Goal: Check status: Check status

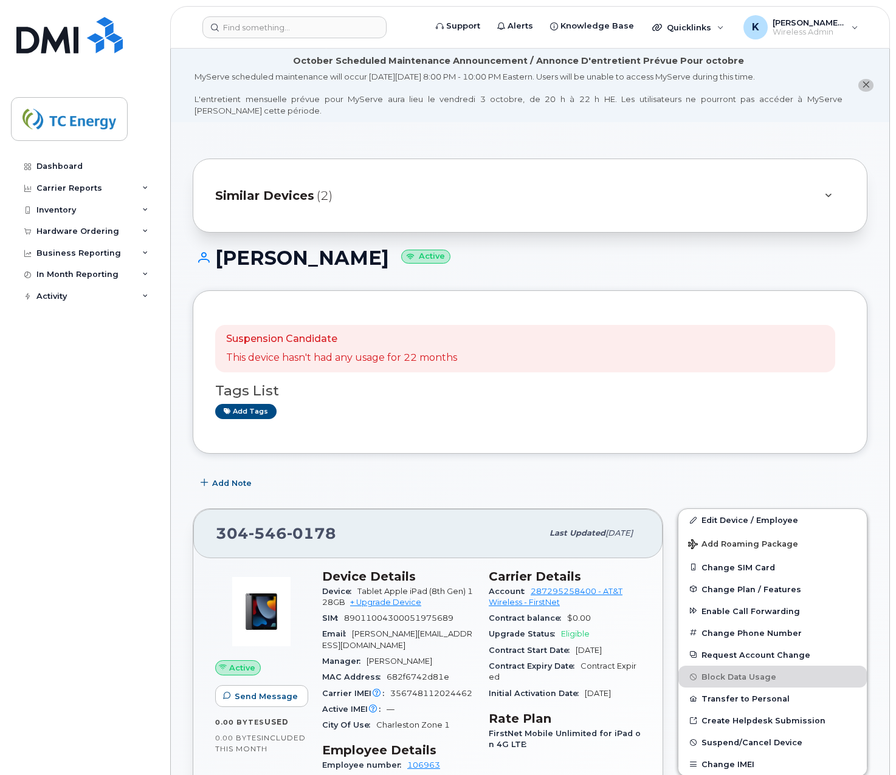
scroll to position [292, 0]
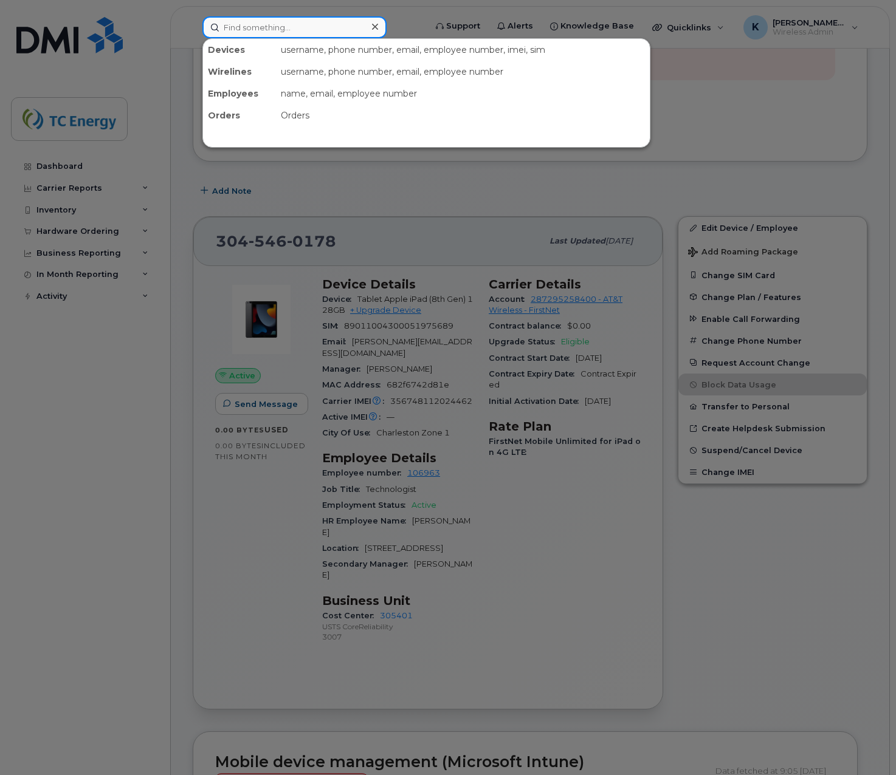
click at [298, 36] on input at bounding box center [294, 27] width 184 height 22
paste input "7138281118"
type input "7138281118"
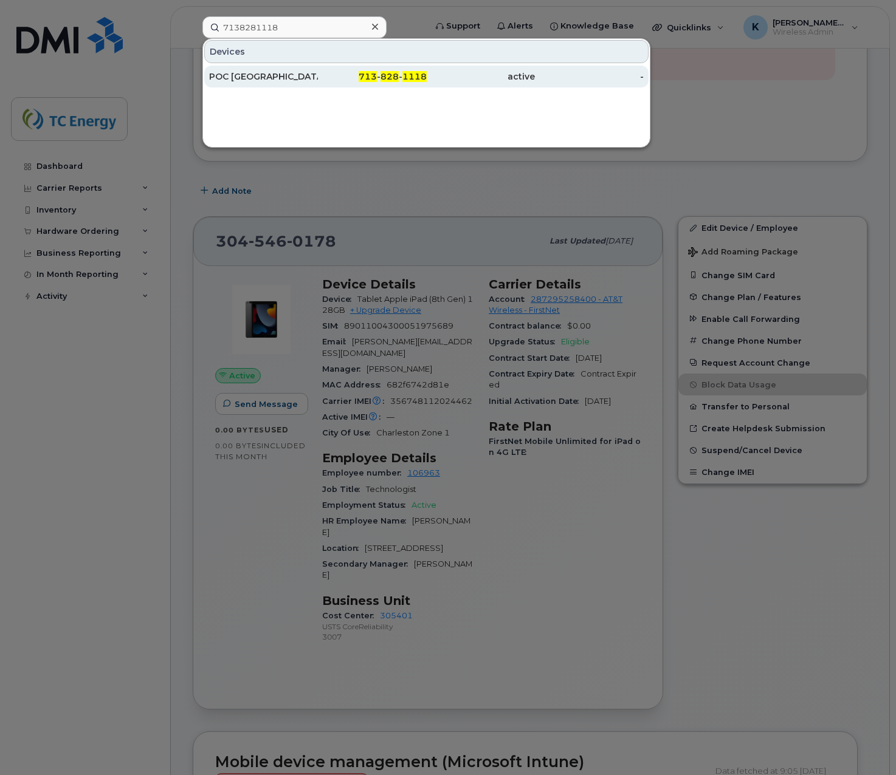
click at [255, 74] on div "POC [GEOGRAPHIC_DATA]" at bounding box center [263, 76] width 109 height 12
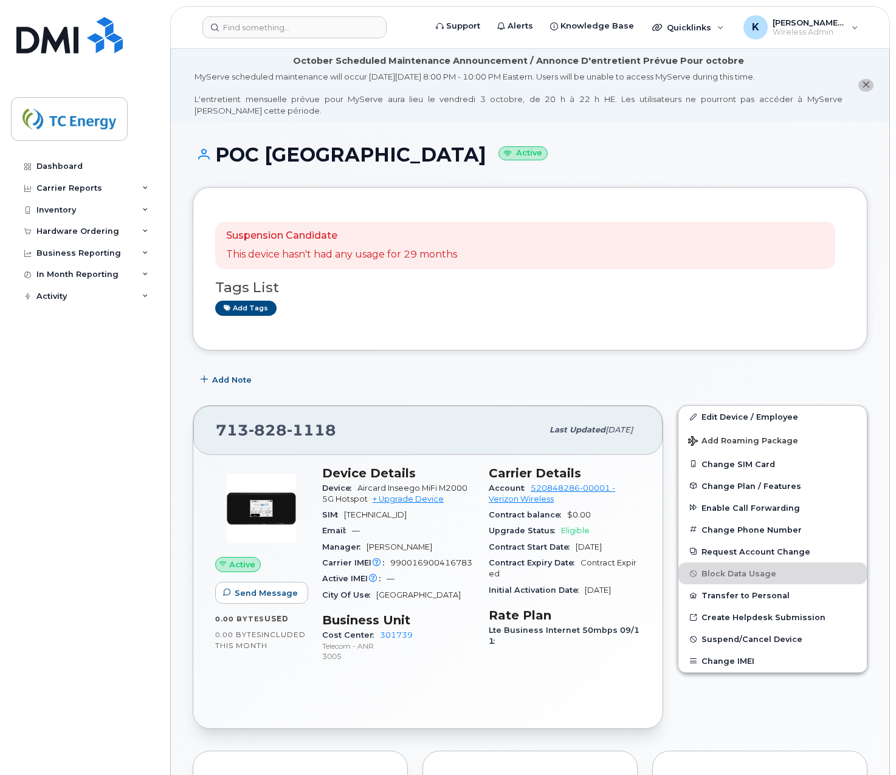
click at [284, 679] on div "Active Send Message 0.00 Bytes  used 0.00 Bytes  included this month" at bounding box center [261, 570] width 107 height 223
click at [272, 505] on img at bounding box center [261, 508] width 73 height 73
click at [459, 522] on div "SIM 89148000009122223045" at bounding box center [398, 515] width 152 height 16
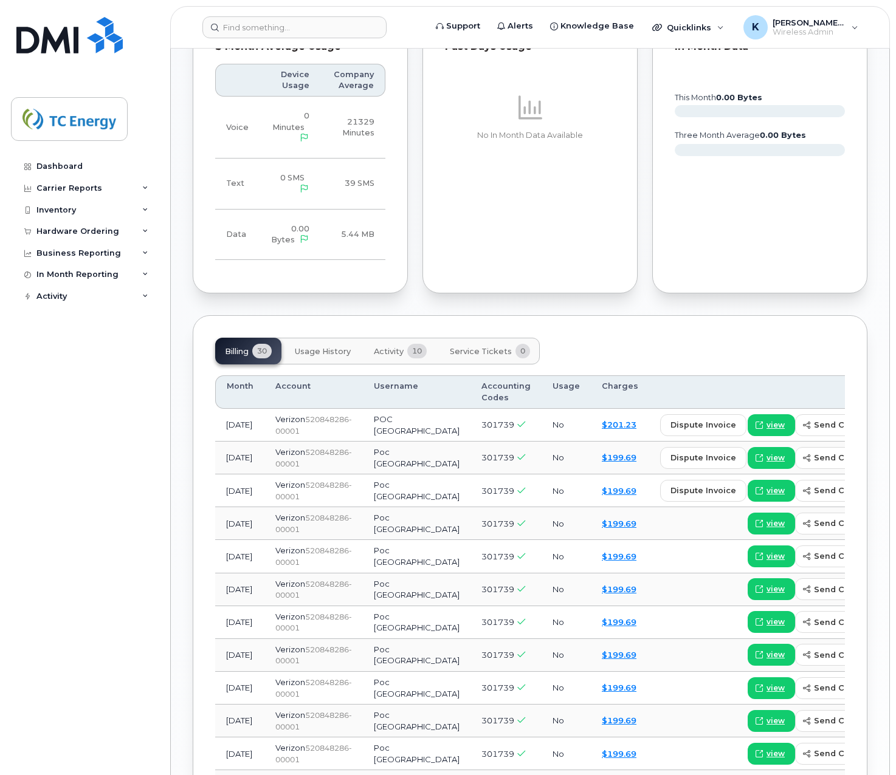
scroll to position [790, 0]
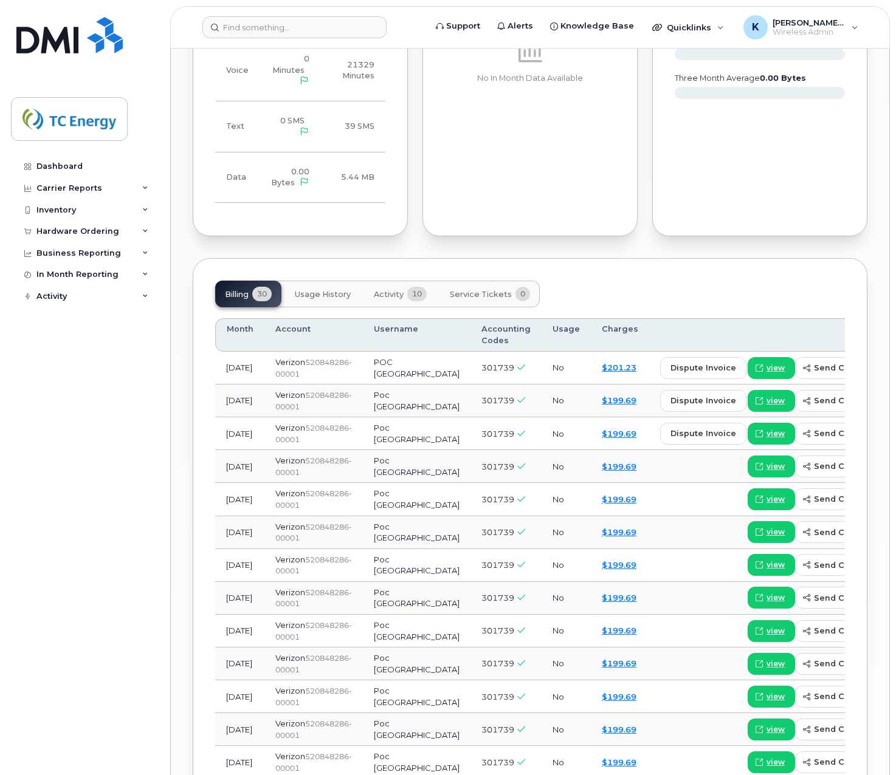
click at [396, 290] on span "Activity" at bounding box center [389, 295] width 30 height 10
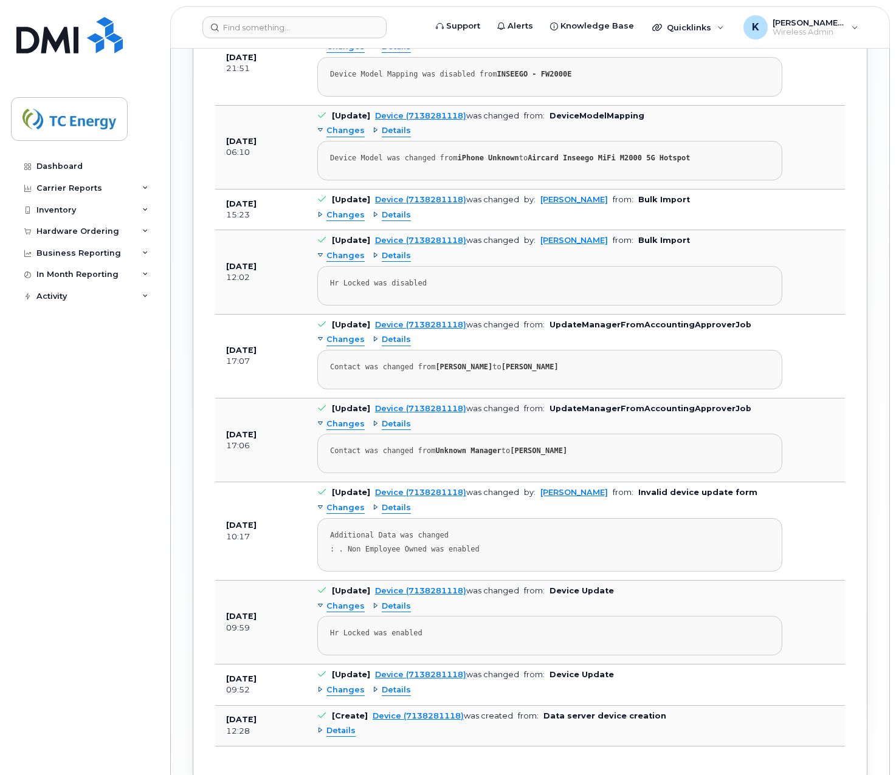
scroll to position [1176, 0]
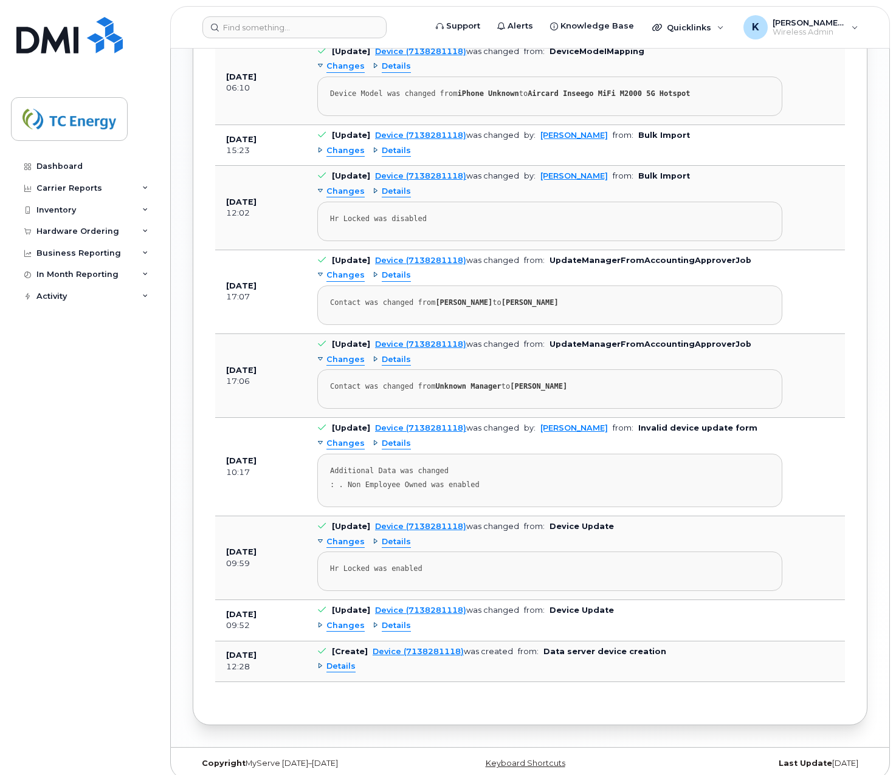
click at [342, 661] on span "Details" at bounding box center [340, 667] width 29 height 12
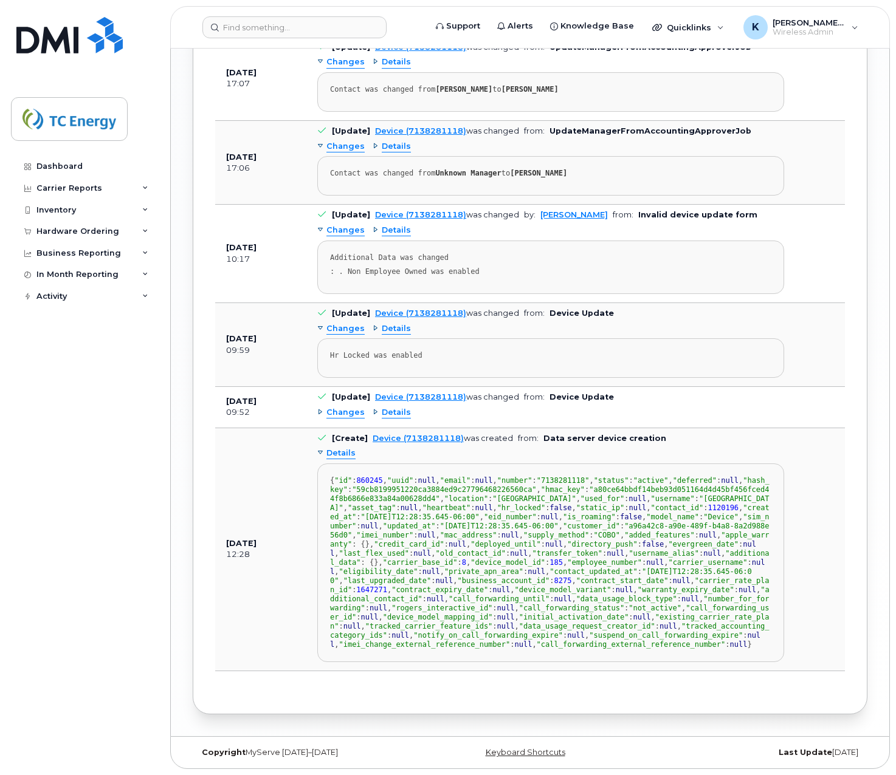
scroll to position [1301, 0]
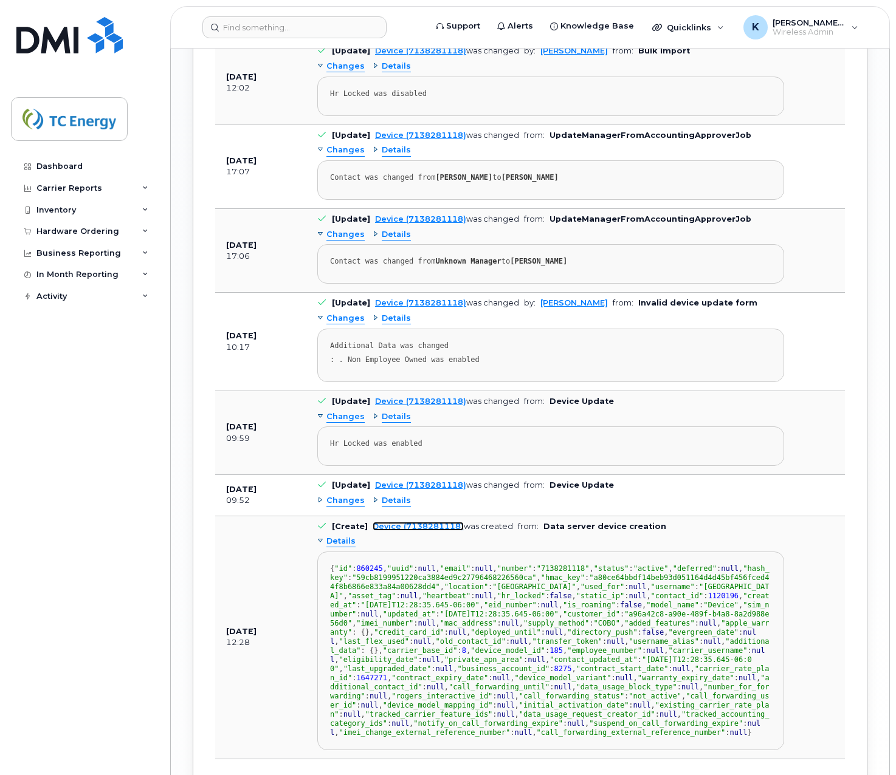
click at [422, 522] on link "Device (7138281118)" at bounding box center [417, 526] width 91 height 9
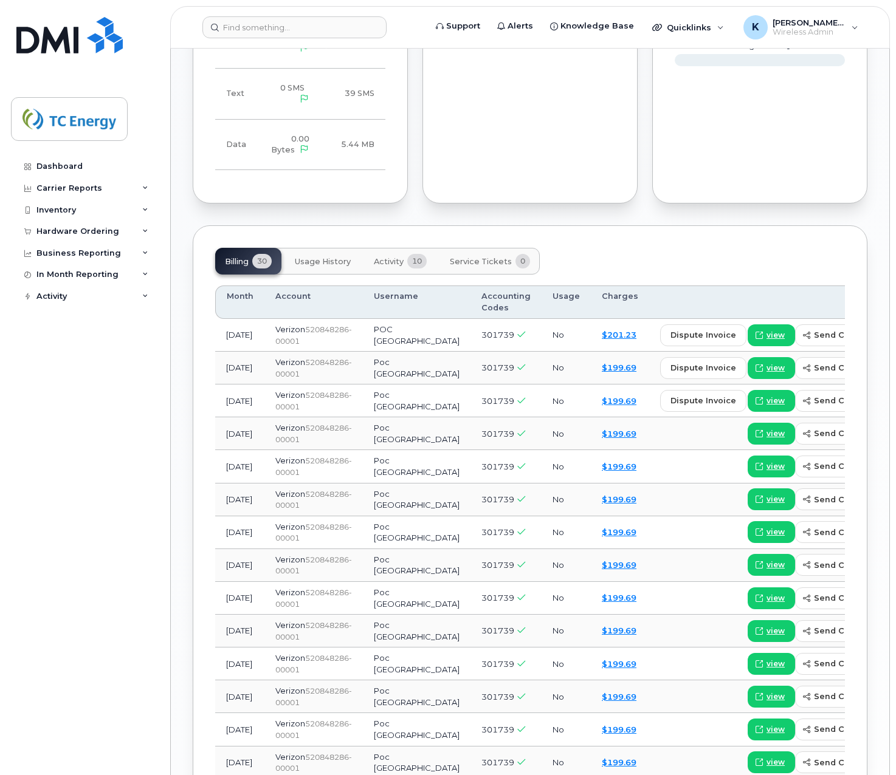
click at [427, 254] on span "10" at bounding box center [416, 261] width 19 height 15
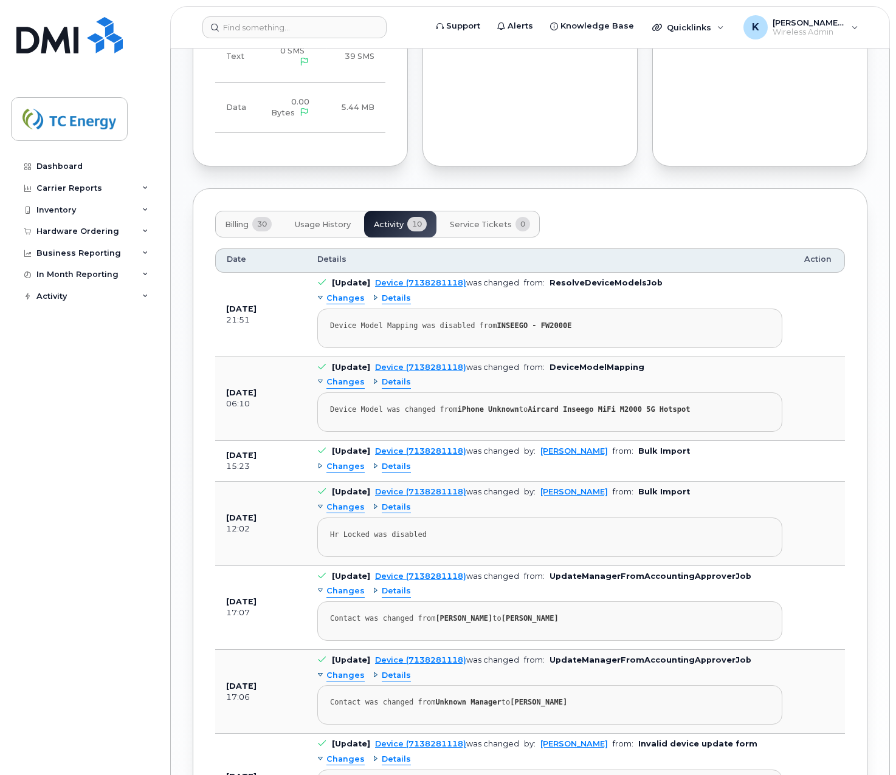
scroll to position [811, 0]
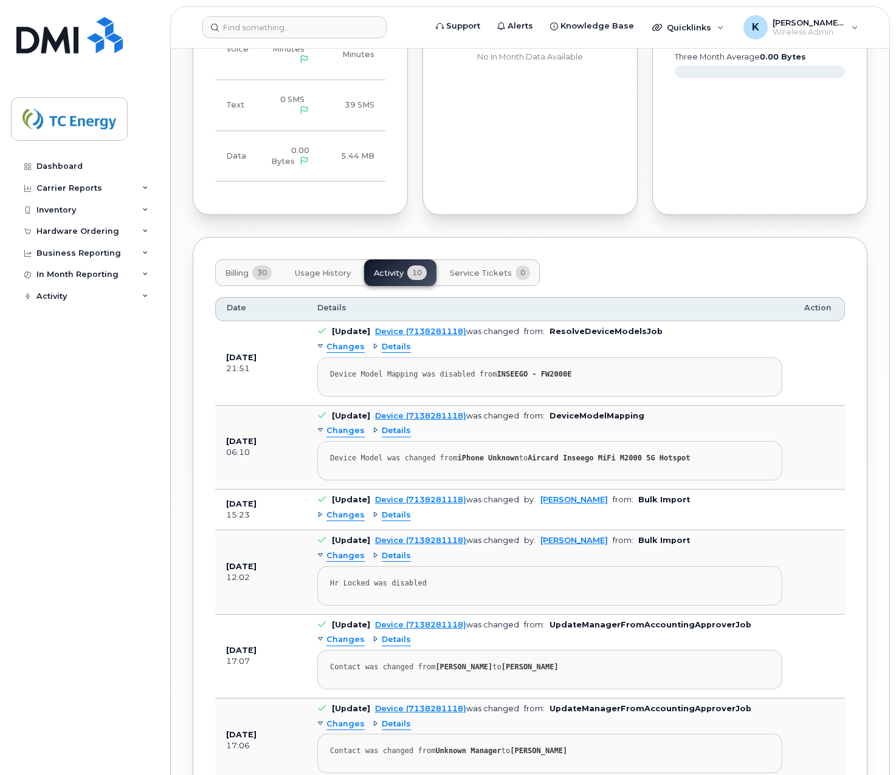
click at [389, 425] on span "Details" at bounding box center [396, 431] width 29 height 12
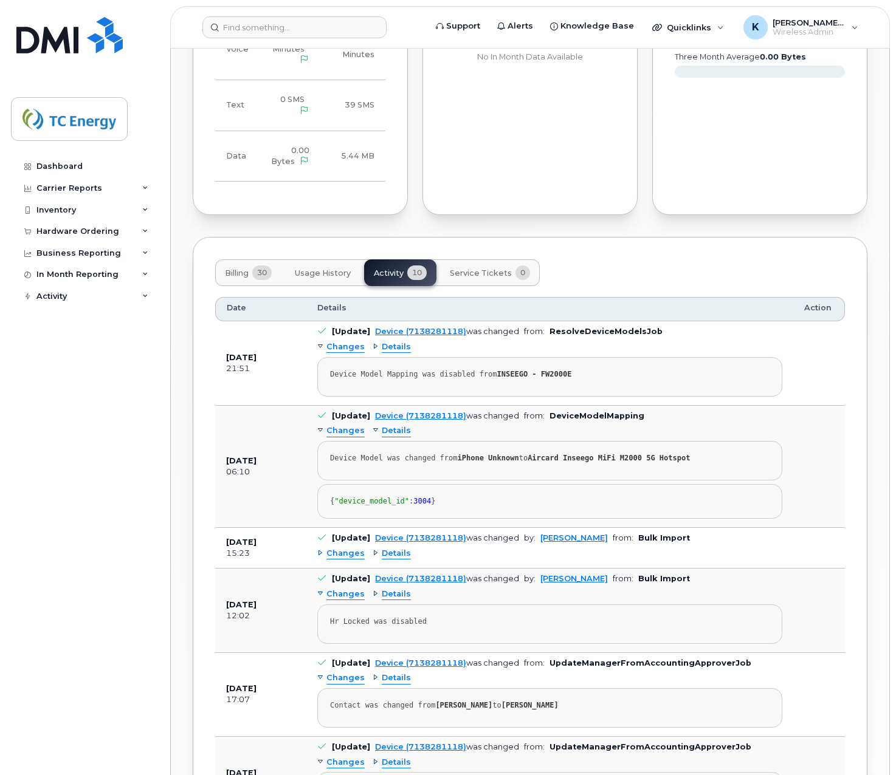
click at [337, 425] on span "Changes" at bounding box center [345, 431] width 38 height 12
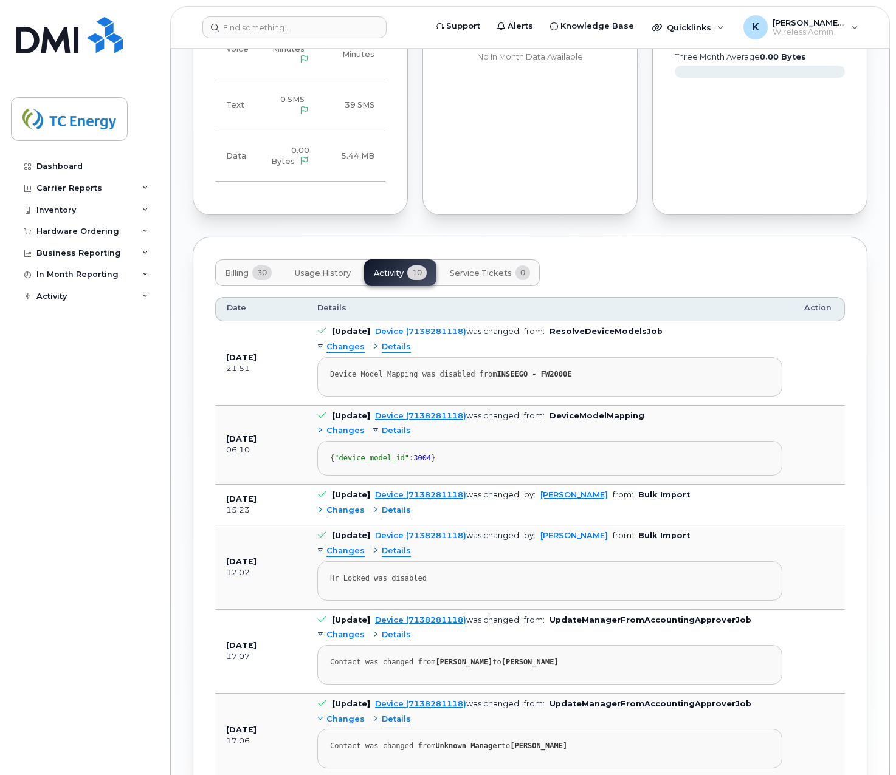
click at [337, 425] on span "Changes" at bounding box center [345, 431] width 38 height 12
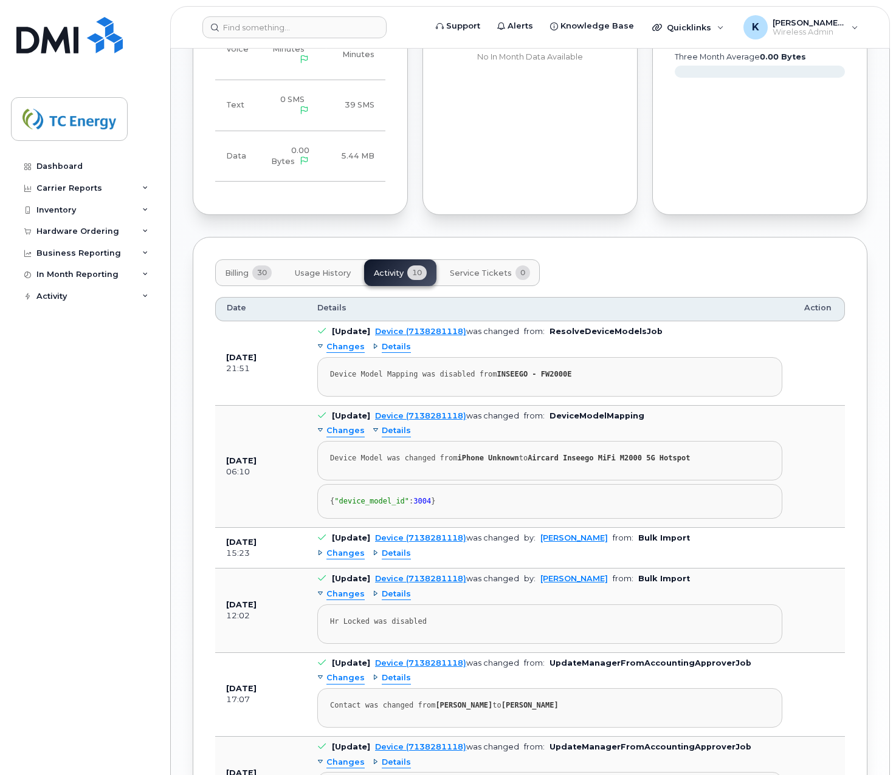
click at [386, 425] on span "Details" at bounding box center [396, 431] width 29 height 12
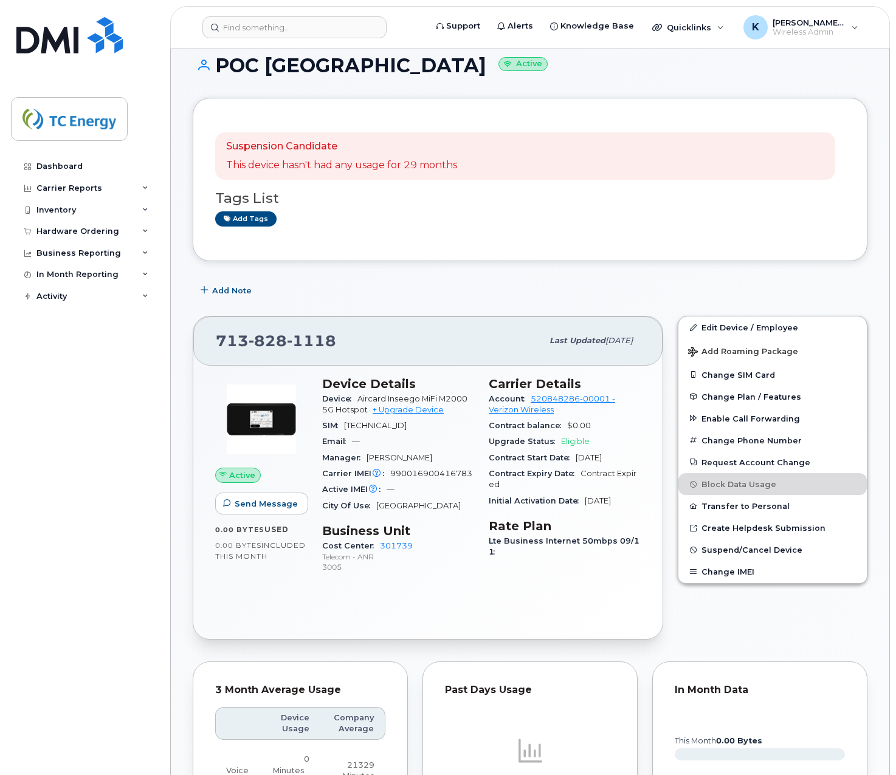
scroll to position [0, 0]
